Goal: Find specific page/section: Find specific page/section

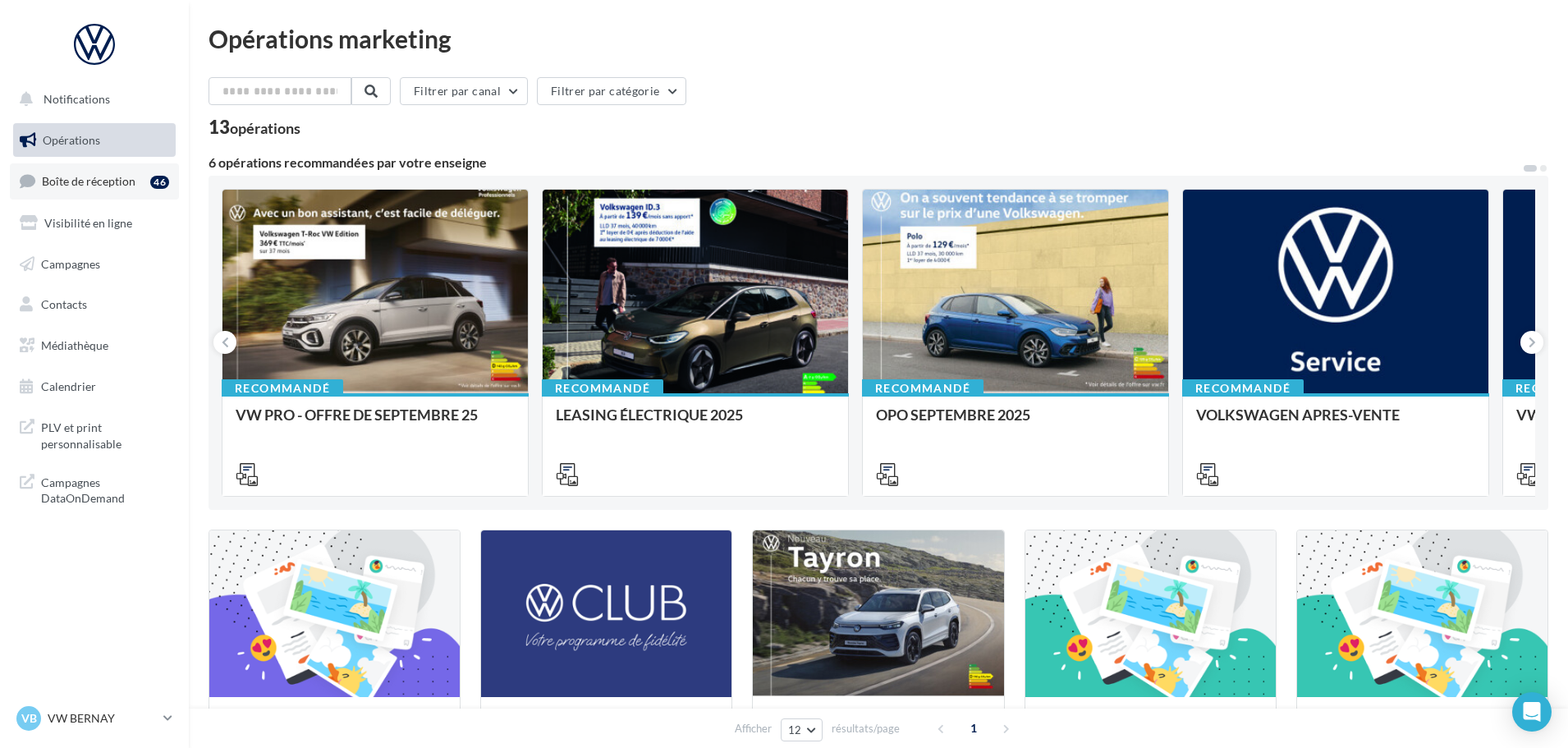
click at [82, 171] on link "Boîte de réception 46" at bounding box center [94, 181] width 169 height 36
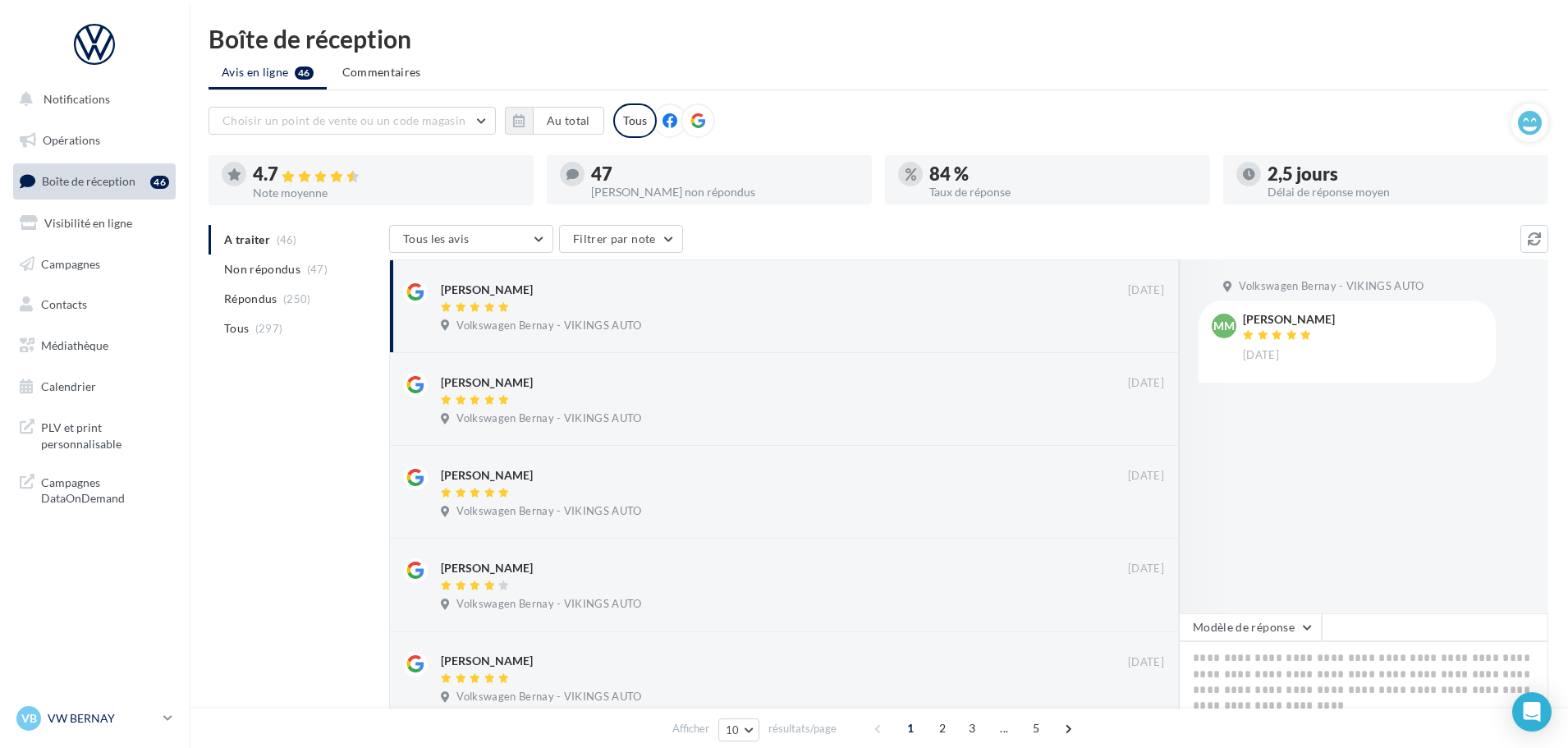
click at [93, 715] on p "VW BERNAY" at bounding box center [102, 718] width 109 height 17
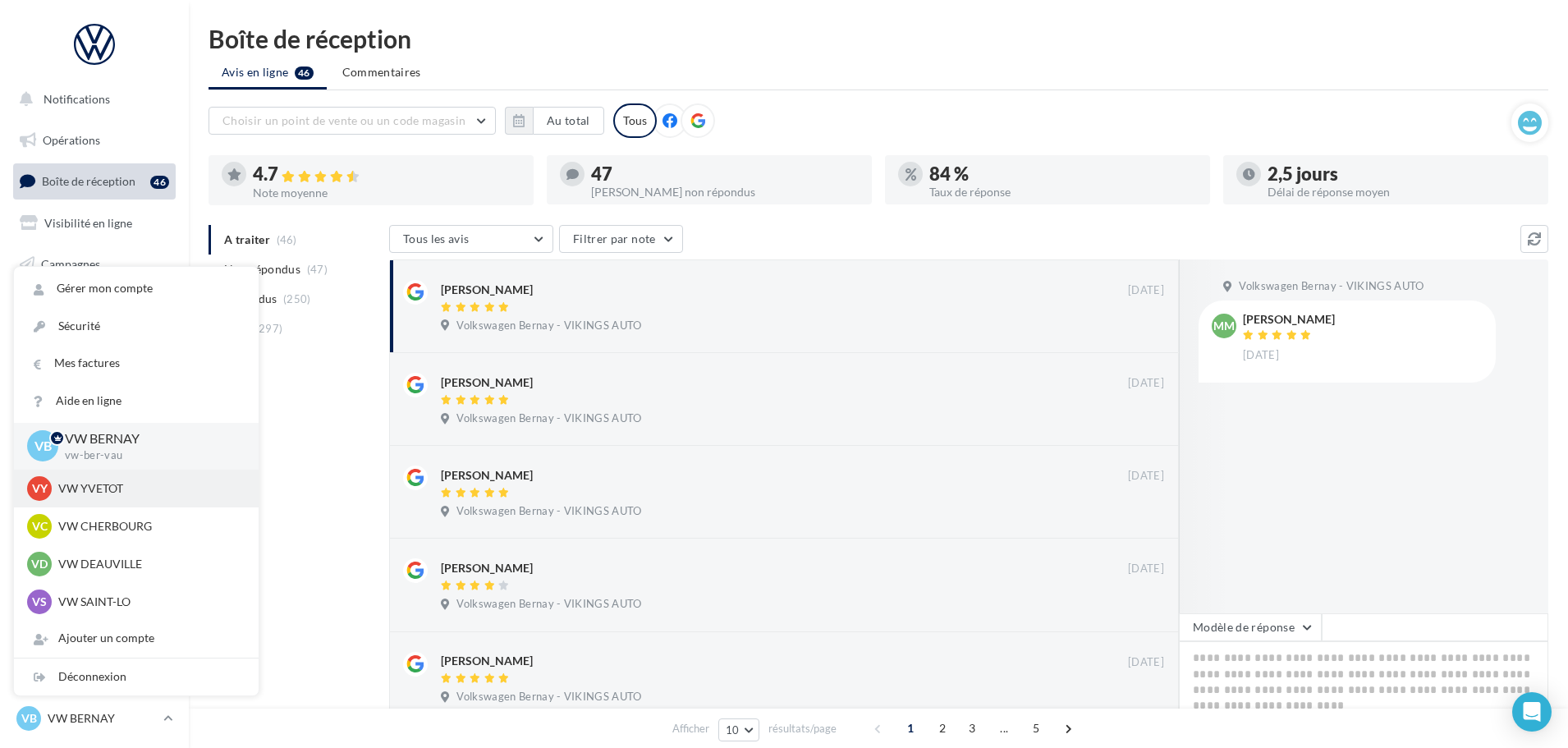
click at [87, 499] on div "VY VW YVETOT vw-yve-vau" at bounding box center [136, 489] width 219 height 25
